Goal: Task Accomplishment & Management: Use online tool/utility

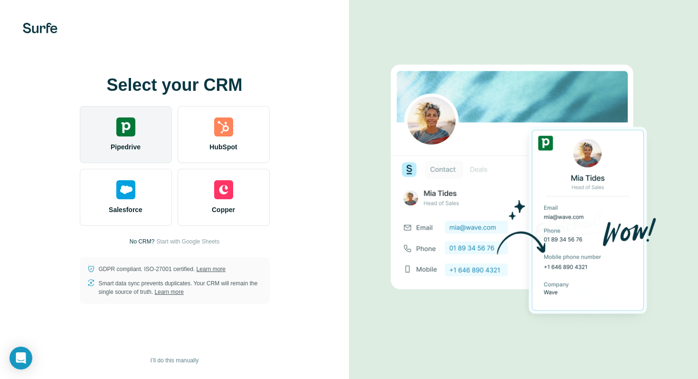
click at [134, 116] on div "Pipedrive" at bounding box center [126, 134] width 92 height 57
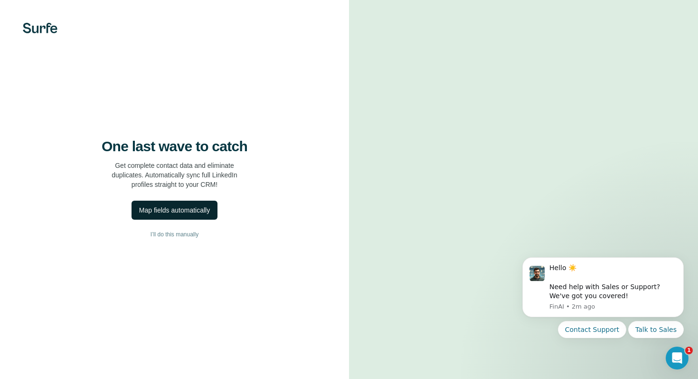
click at [185, 208] on div "Map fields automatically" at bounding box center [174, 210] width 71 height 10
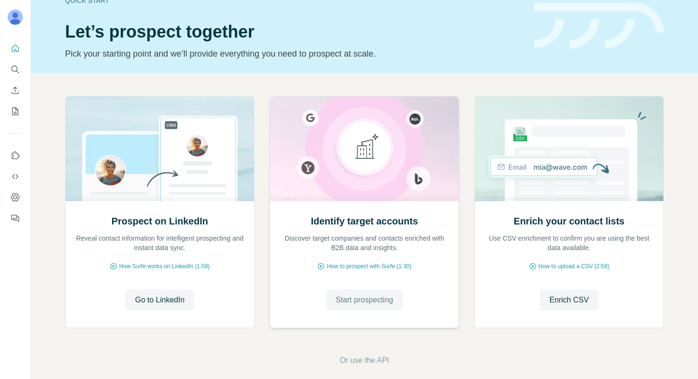
scroll to position [32, 0]
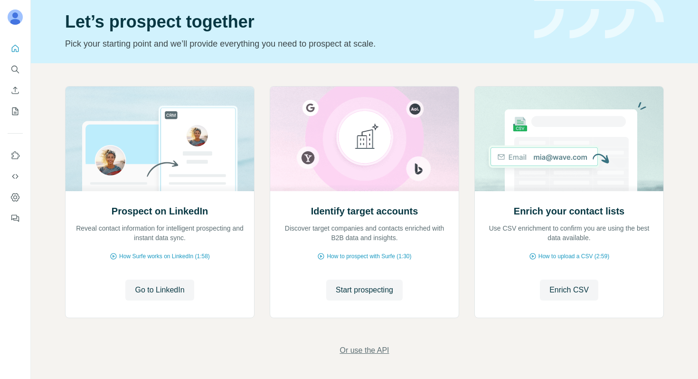
click at [370, 354] on span "Or use the API" at bounding box center [364, 349] width 49 height 11
click at [370, 350] on span "Or use the API" at bounding box center [364, 349] width 49 height 11
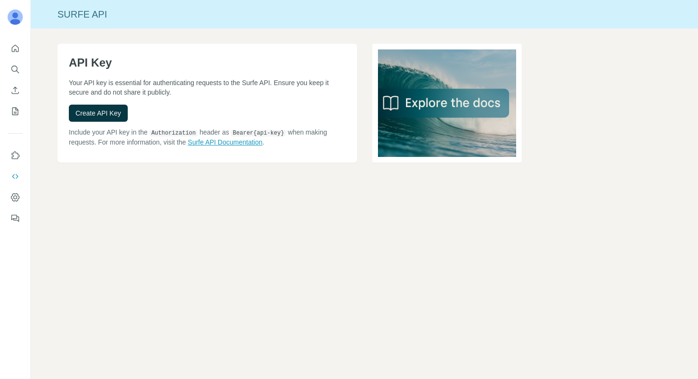
click at [246, 141] on link "Surfe API Documentation" at bounding box center [225, 142] width 75 height 8
